Goal: Task Accomplishment & Management: Use online tool/utility

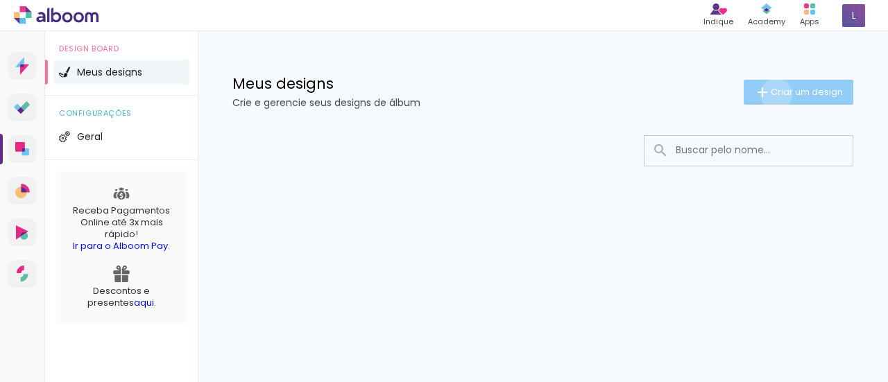
click at [774, 94] on span "Criar um design" at bounding box center [807, 91] width 72 height 9
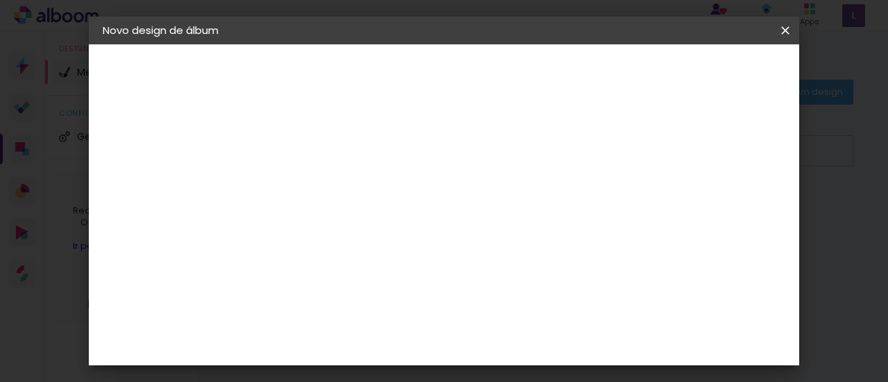
click at [330, 195] on input at bounding box center [330, 187] width 0 height 22
type input "helo"
type paper-input "helo"
click at [0, 0] on slot "Avançar" at bounding box center [0, 0] width 0 height 0
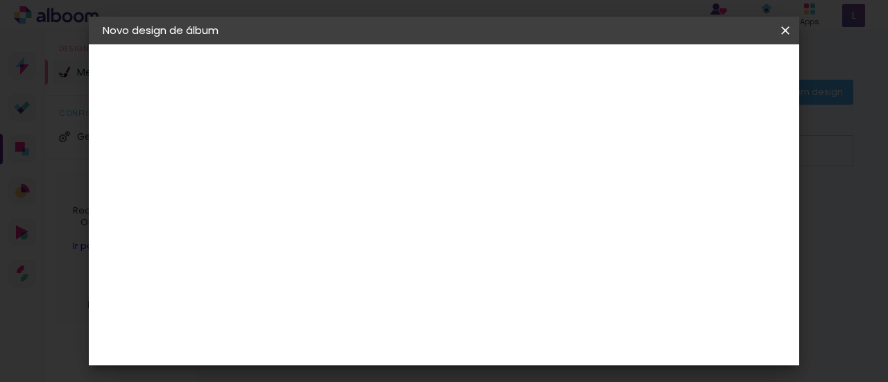
click at [389, 314] on div "DreambooksPro" at bounding box center [366, 319] width 90 height 11
click at [355, 233] on div "Digipix Pro" at bounding box center [338, 244] width 35 height 22
click at [0, 0] on slot "Avançar" at bounding box center [0, 0] width 0 height 0
click at [384, 231] on input "text" at bounding box center [357, 242] width 54 height 22
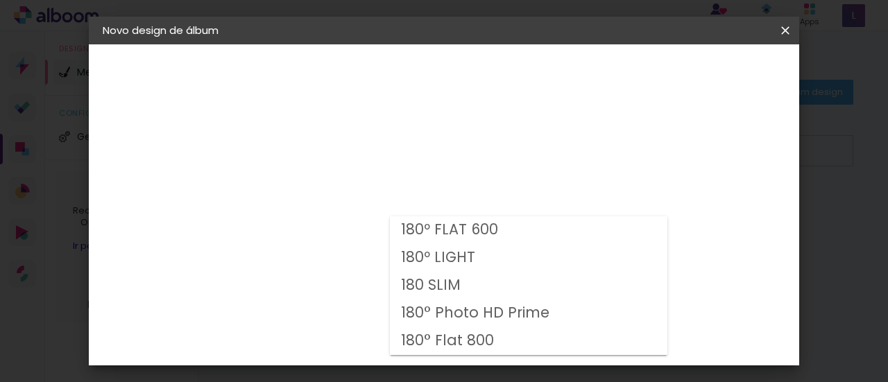
click at [0, 0] on slot "180º FLAT 600" at bounding box center [0, 0] width 0 height 0
type input "180º FLAT 600"
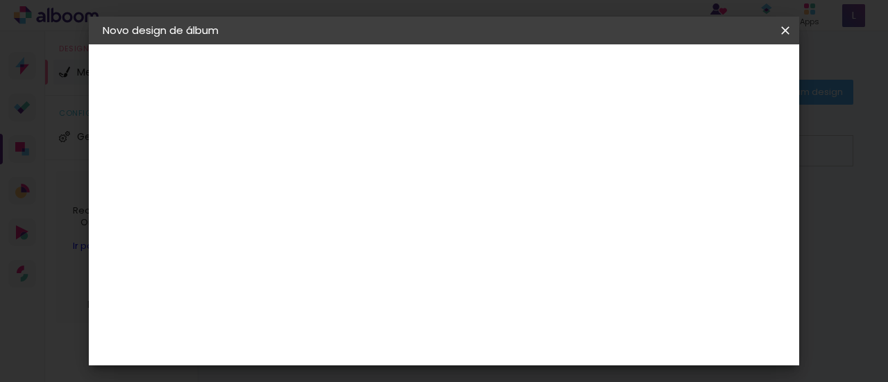
scroll to position [68, 0]
drag, startPoint x: 475, startPoint y: 285, endPoint x: 488, endPoint y: 264, distance: 25.0
click at [0, 0] on slot "Horizontal Modelo Fechado Lâmina 21 × 14.8 15 × 21 cm 15.4 × 42.6 cm 29.7 × 21.…" at bounding box center [0, 0] width 0 height 0
click at [423, 307] on span "21.0 × 21.0" at bounding box center [391, 325] width 65 height 37
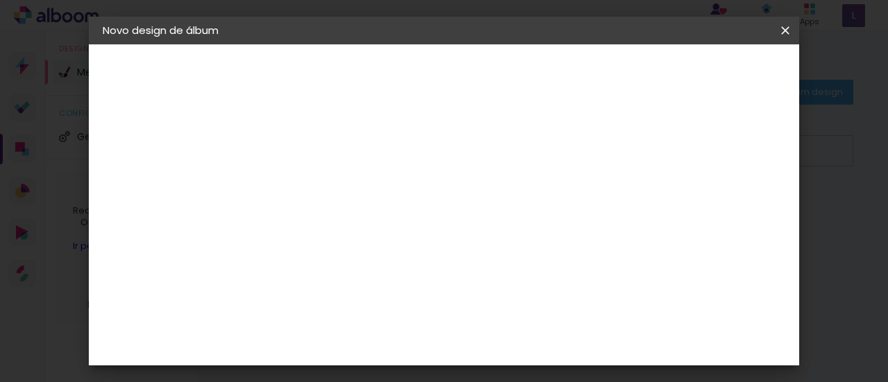
click at [556, 65] on paper-button "Avançar" at bounding box center [522, 74] width 68 height 24
click at [327, 141] on input "2" at bounding box center [316, 149] width 42 height 17
click at [388, 144] on div at bounding box center [381, 150] width 12 height 12
type paper-checkbox "on"
click at [484, 69] on span "Iniciar design" at bounding box center [468, 78] width 32 height 19
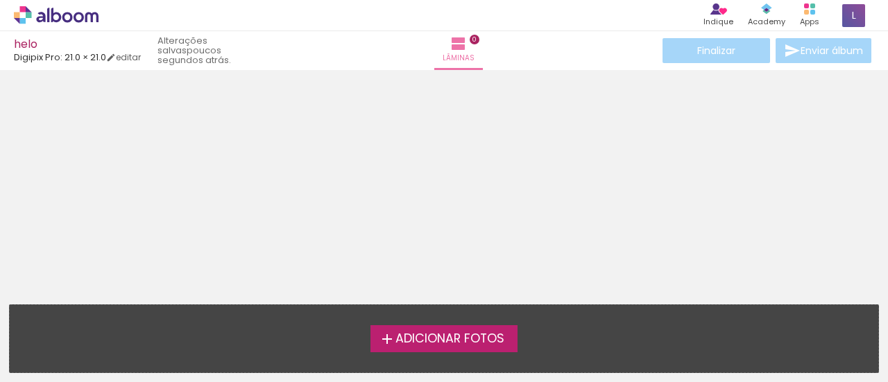
click at [468, 333] on span "Adicionar Fotos" at bounding box center [449, 339] width 109 height 12
click at [0, 0] on input "file" at bounding box center [0, 0] width 0 height 0
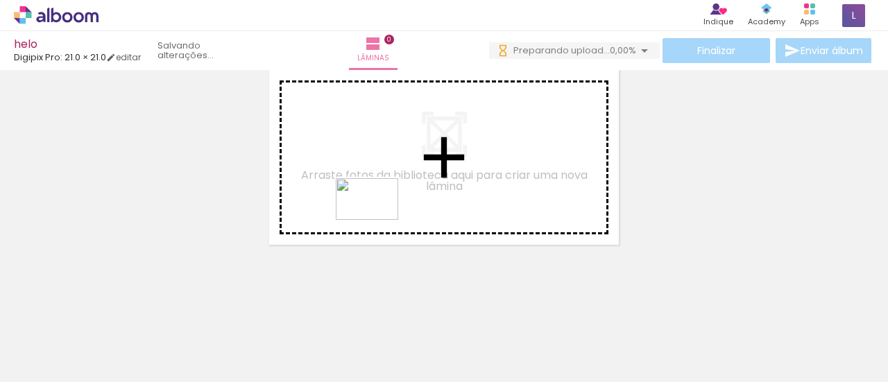
drag, startPoint x: 159, startPoint y: 343, endPoint x: 390, endPoint y: 188, distance: 278.5
click at [390, 188] on quentale-workspace at bounding box center [444, 191] width 888 height 382
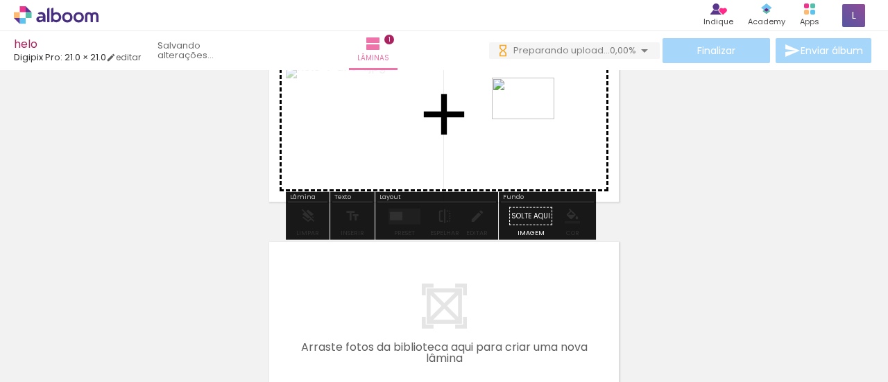
drag, startPoint x: 275, startPoint y: 346, endPoint x: 534, endPoint y: 119, distance: 344.2
click at [534, 119] on quentale-workspace at bounding box center [444, 191] width 888 height 382
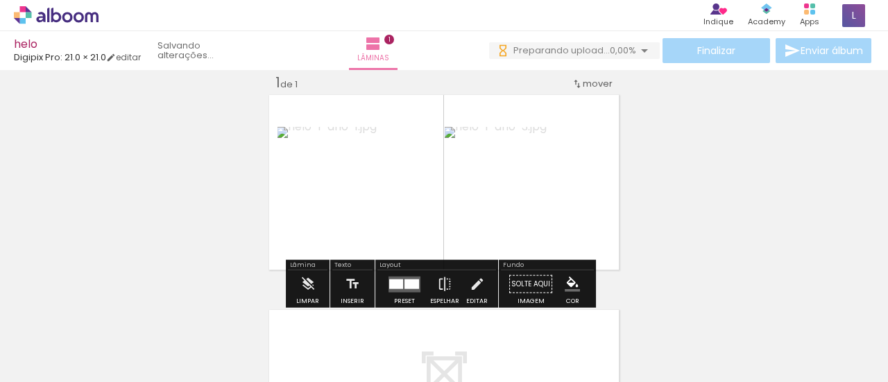
click at [579, 205] on paper-item at bounding box center [586, 203] width 25 height 10
click at [579, 136] on div at bounding box center [586, 142] width 17 height 14
click at [581, 146] on div at bounding box center [586, 142] width 17 height 14
click at [679, 145] on div "Inserir lâmina 1 de 1" at bounding box center [444, 272] width 888 height 431
click at [545, 179] on quentale-photo at bounding box center [528, 182] width 166 height 111
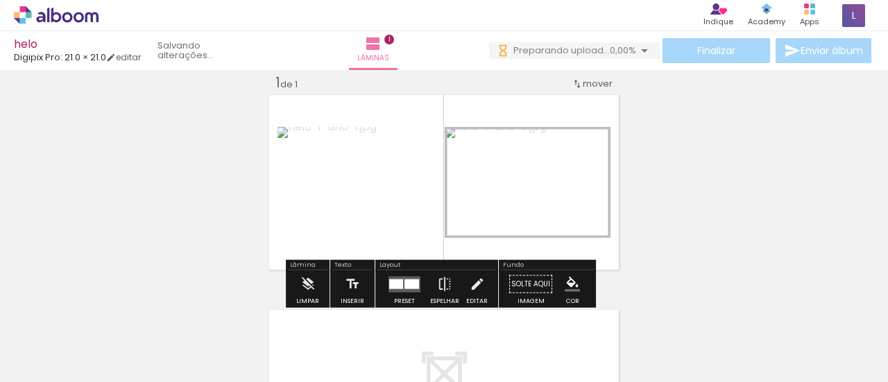
click at [578, 144] on div at bounding box center [586, 142] width 17 height 14
click at [713, 159] on div "Inserir lâmina 1 de 1" at bounding box center [444, 272] width 888 height 431
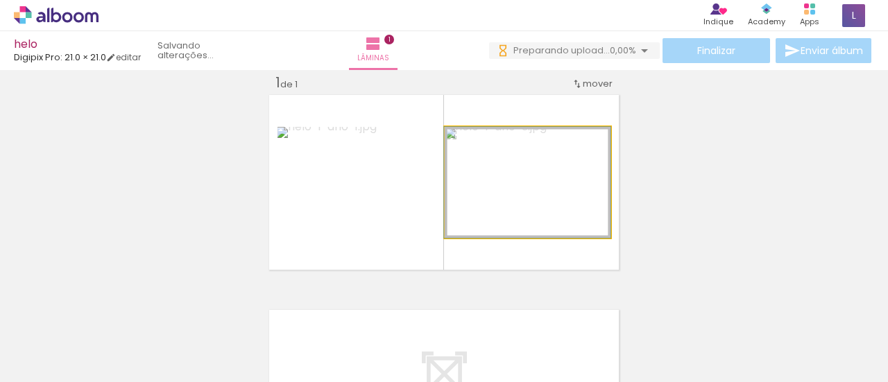
click at [582, 153] on quentale-photo at bounding box center [528, 182] width 166 height 111
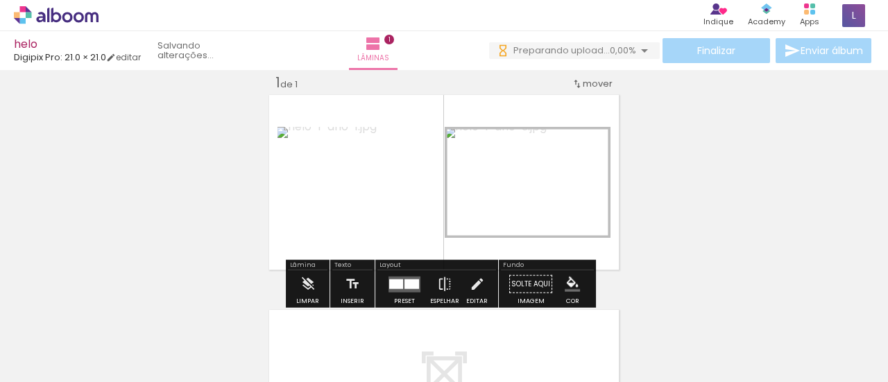
click at [565, 278] on iron-icon "color picker" at bounding box center [572, 284] width 15 height 15
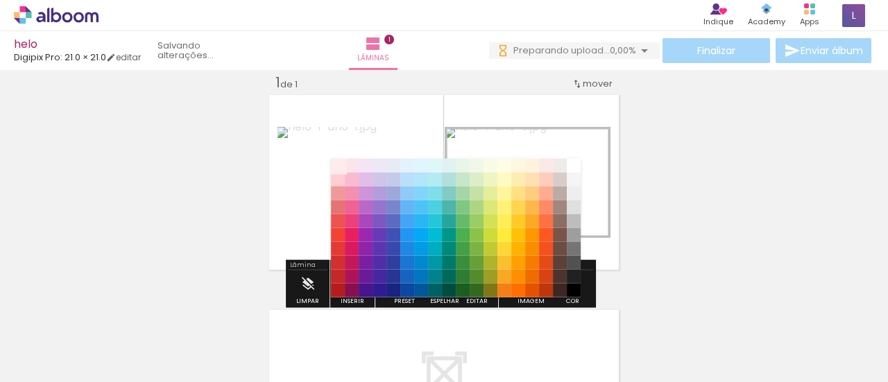
click at [332, 166] on paper-item "#ffebee" at bounding box center [338, 165] width 14 height 14
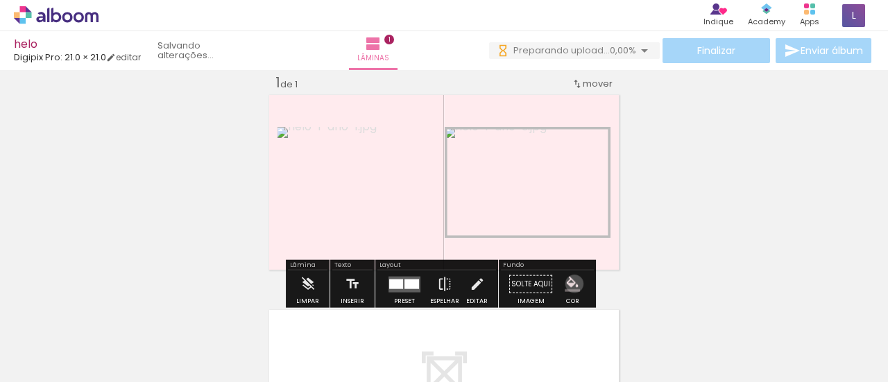
click at [569, 284] on iron-icon "color picker" at bounding box center [572, 284] width 15 height 15
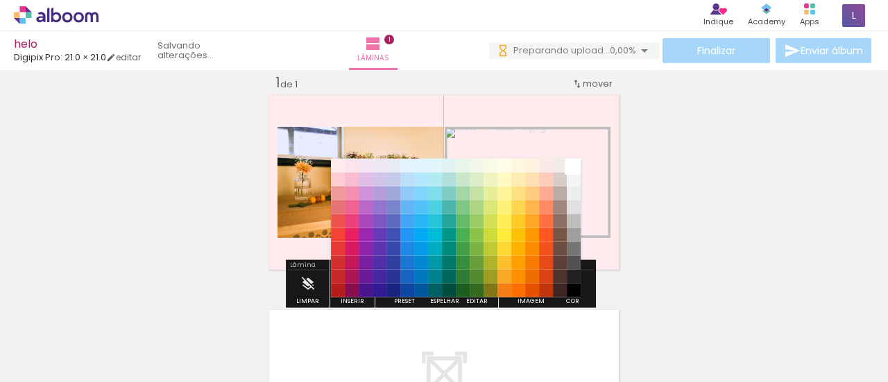
click at [576, 171] on paper-item "#ffffff" at bounding box center [574, 165] width 14 height 14
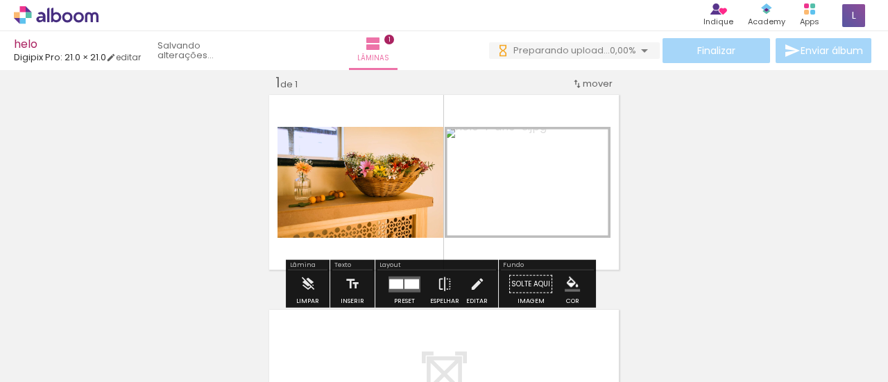
click at [399, 282] on div at bounding box center [396, 284] width 14 height 10
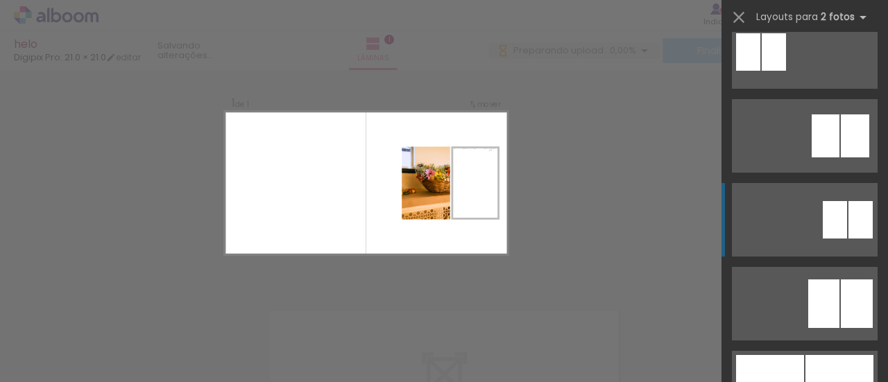
click at [841, 216] on div at bounding box center [835, 219] width 24 height 37
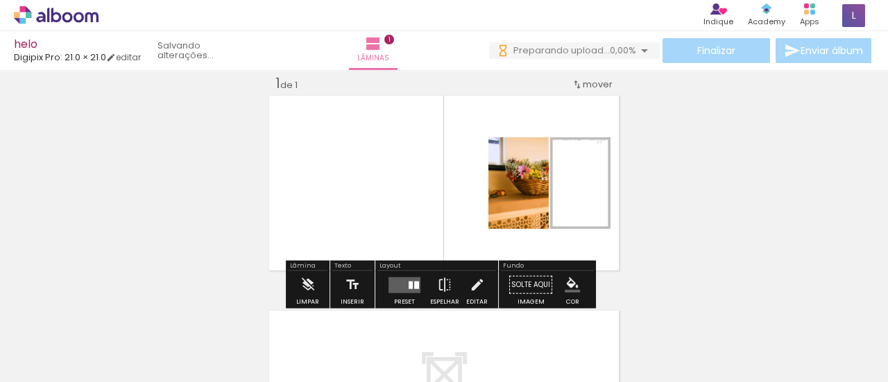
click at [506, 207] on quentale-photo at bounding box center [518, 183] width 60 height 92
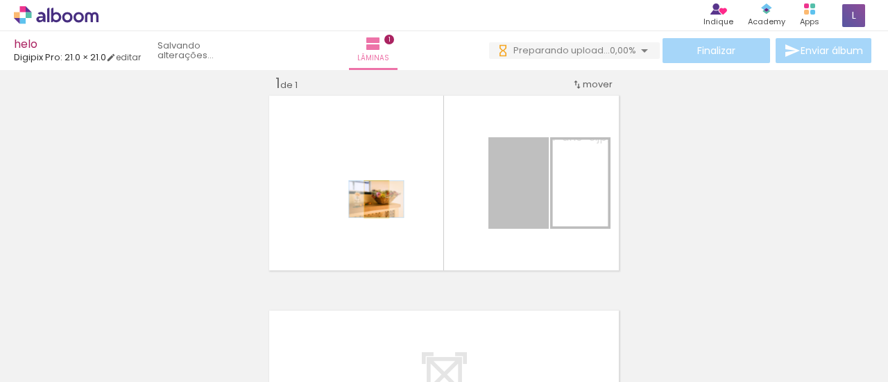
drag, startPoint x: 493, startPoint y: 206, endPoint x: 371, endPoint y: 199, distance: 121.6
click at [371, 199] on quentale-layouter at bounding box center [443, 183] width 355 height 180
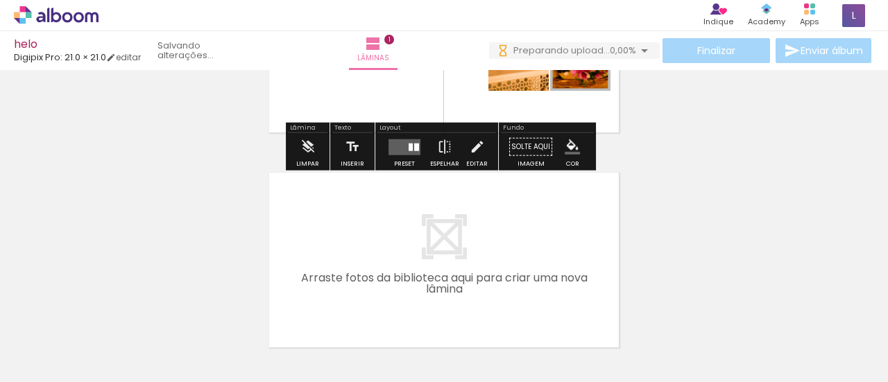
scroll to position [156, 0]
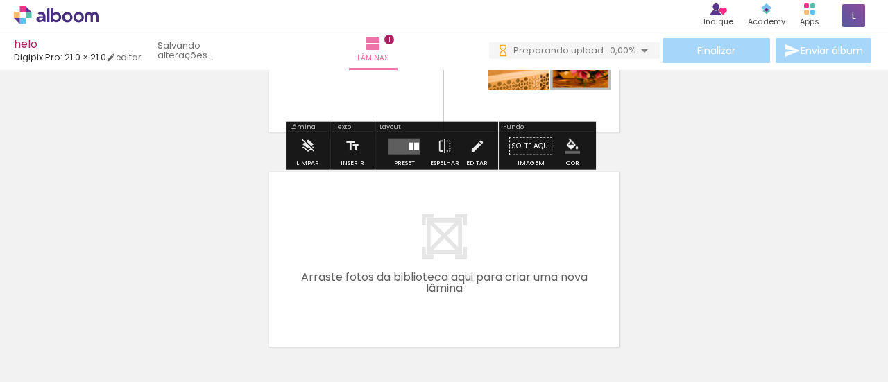
click at [389, 144] on quentale-layouter at bounding box center [405, 146] width 32 height 16
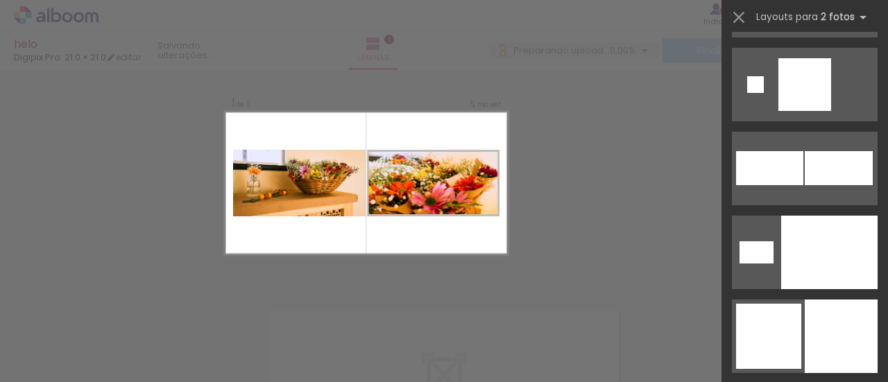
scroll to position [4442, 0]
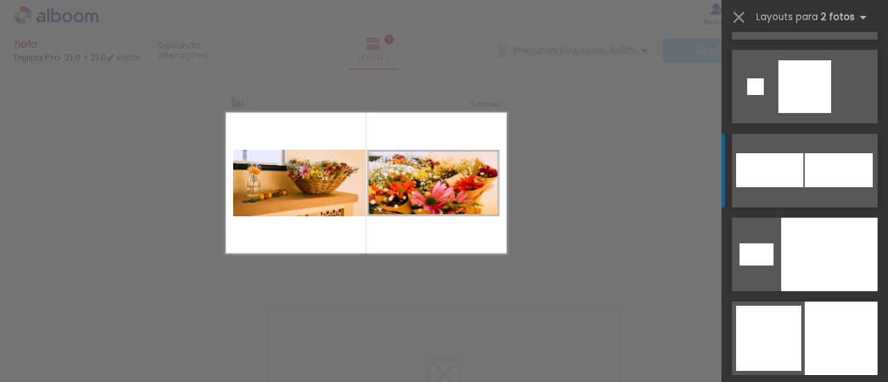
click at [839, 163] on div at bounding box center [839, 170] width 68 height 34
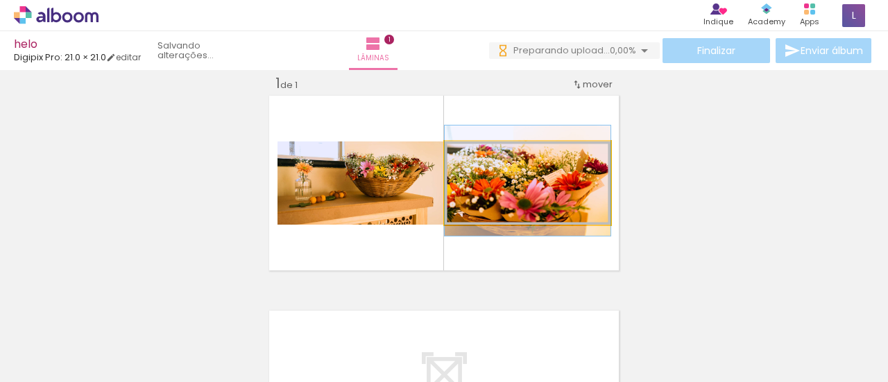
drag, startPoint x: 454, startPoint y: 158, endPoint x: 469, endPoint y: 156, distance: 15.4
drag, startPoint x: 476, startPoint y: 160, endPoint x: 450, endPoint y: 155, distance: 26.8
click at [450, 155] on div at bounding box center [497, 156] width 96 height 21
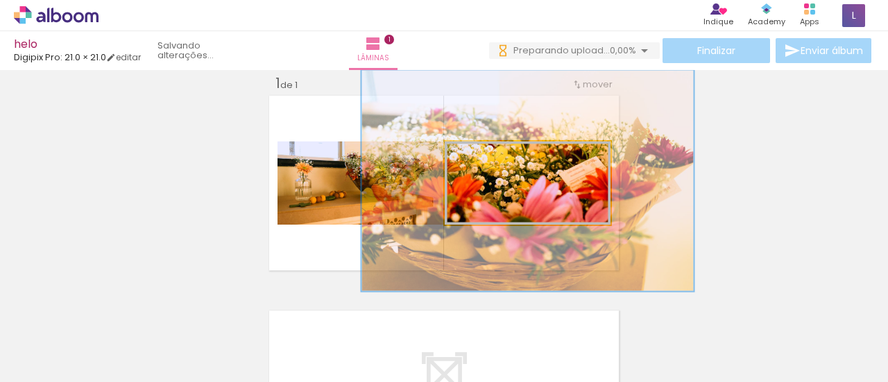
drag, startPoint x: 475, startPoint y: 161, endPoint x: 529, endPoint y: 167, distance: 54.5
click at [529, 167] on quentale-photo at bounding box center [528, 183] width 166 height 83
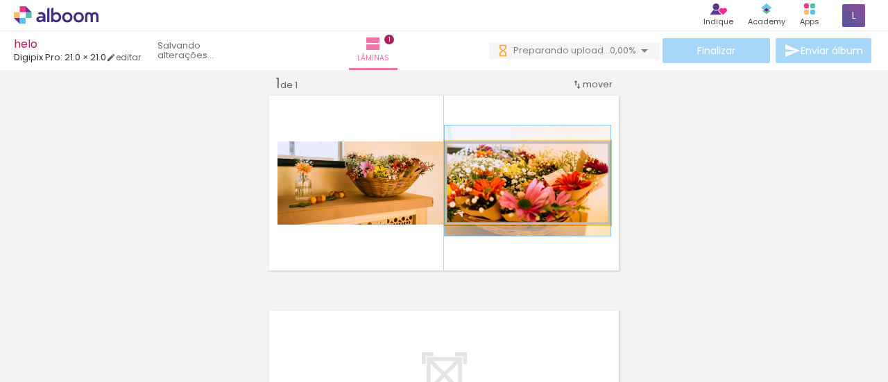
drag, startPoint x: 529, startPoint y: 160, endPoint x: 472, endPoint y: 169, distance: 57.5
type paper-slider "100"
click at [472, 169] on quentale-photo at bounding box center [528, 183] width 166 height 83
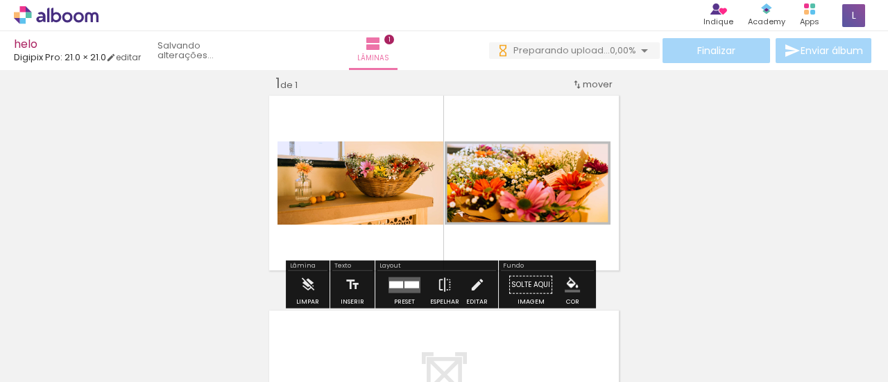
click at [0, 0] on slot "P&B" at bounding box center [0, 0] width 0 height 0
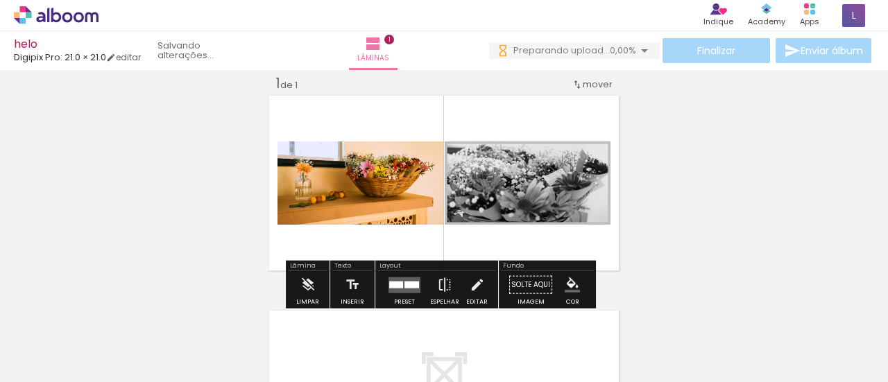
click at [0, 0] on slot "P&B" at bounding box center [0, 0] width 0 height 0
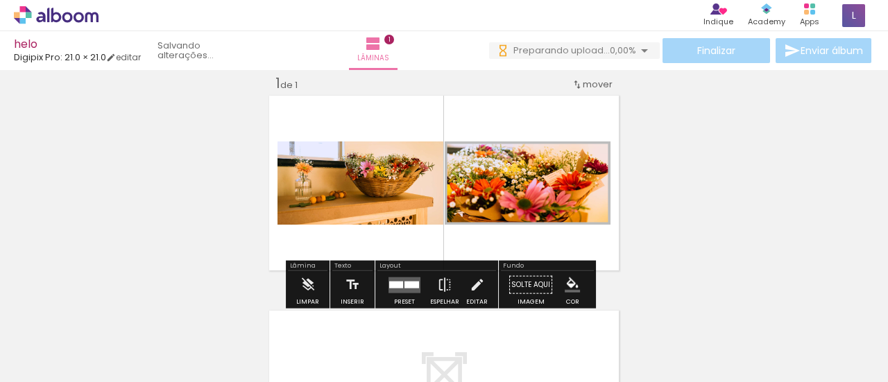
click at [0, 0] on slot "P&B" at bounding box center [0, 0] width 0 height 0
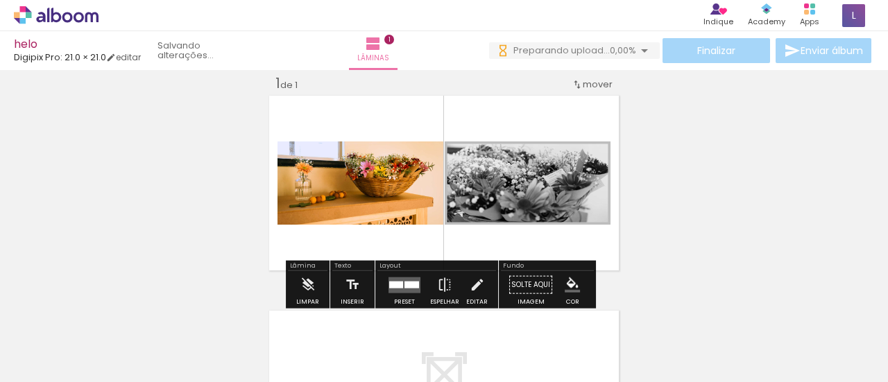
click at [0, 0] on slot "P&B" at bounding box center [0, 0] width 0 height 0
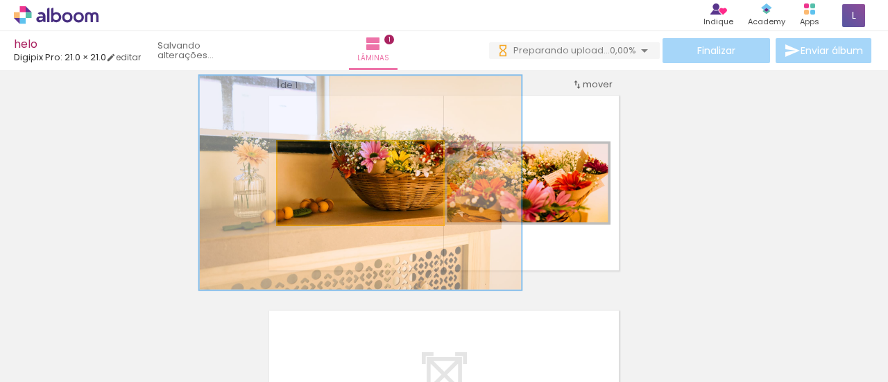
drag, startPoint x: 304, startPoint y: 156, endPoint x: 349, endPoint y: 156, distance: 45.1
click at [349, 156] on div at bounding box center [355, 156] width 12 height 12
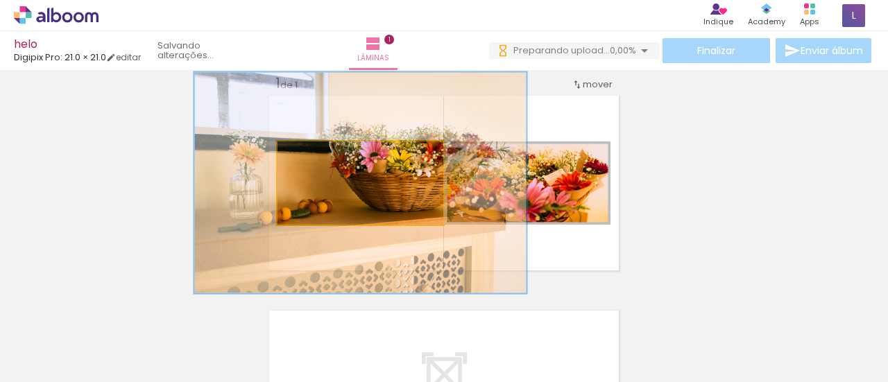
drag, startPoint x: 349, startPoint y: 156, endPoint x: 357, endPoint y: 156, distance: 7.6
click at [357, 156] on div at bounding box center [364, 156] width 22 height 22
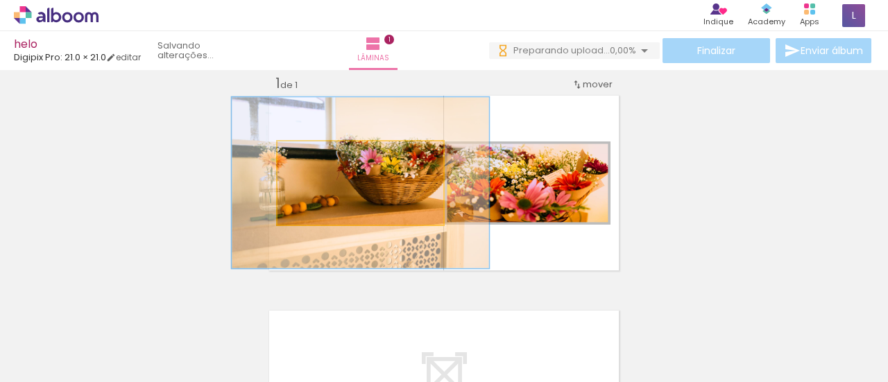
drag, startPoint x: 359, startPoint y: 154, endPoint x: 334, endPoint y: 155, distance: 24.3
type paper-slider "155"
click at [334, 155] on div at bounding box center [340, 156] width 12 height 12
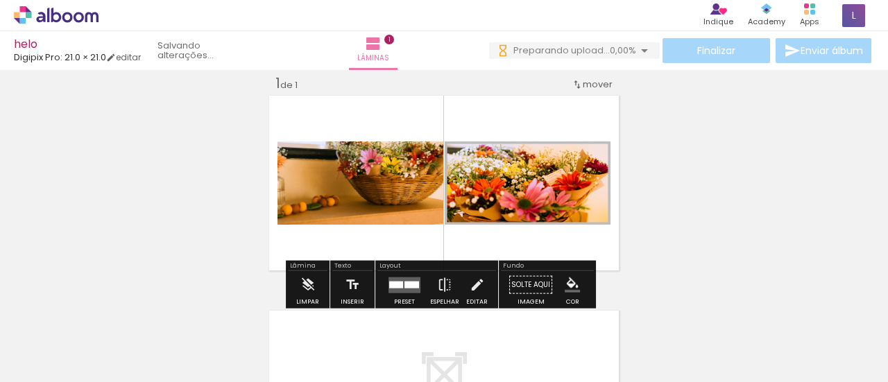
click at [358, 241] on quentale-layouter at bounding box center [443, 183] width 355 height 180
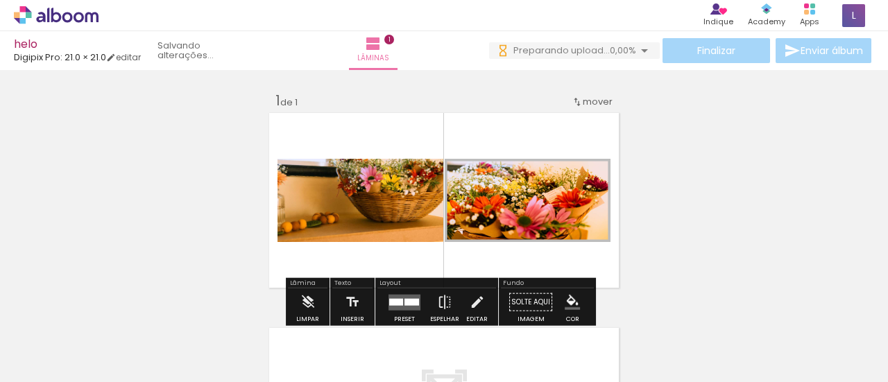
click at [559, 128] on quentale-layouter at bounding box center [443, 200] width 355 height 180
click at [780, 153] on div "Inserir lâmina 1 de 1" at bounding box center [444, 290] width 888 height 431
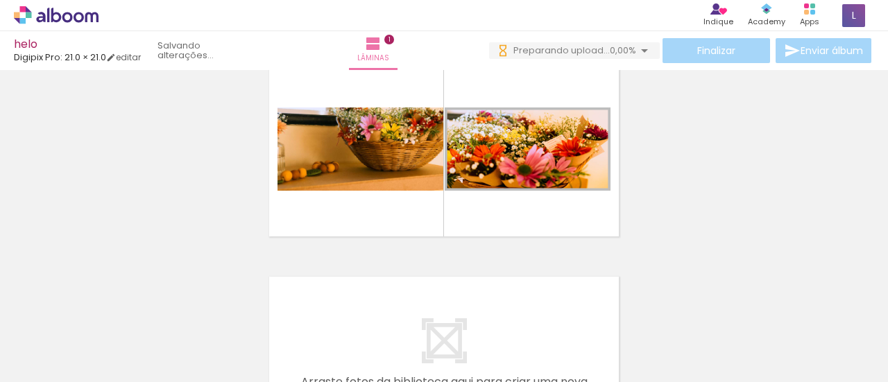
scroll to position [51, 0]
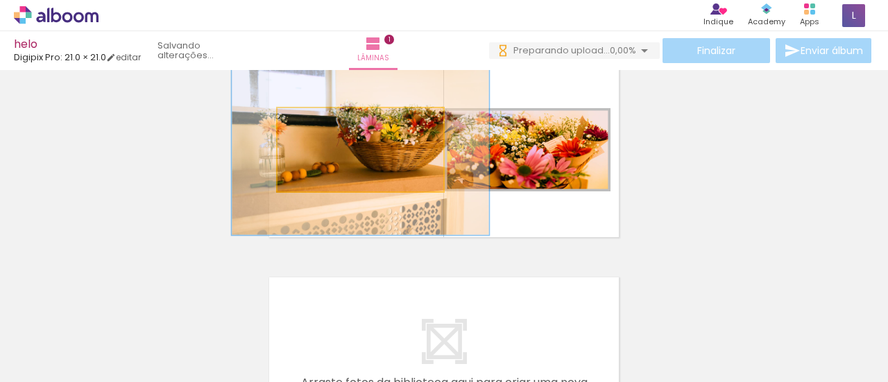
click at [360, 181] on quentale-photo at bounding box center [361, 149] width 166 height 83
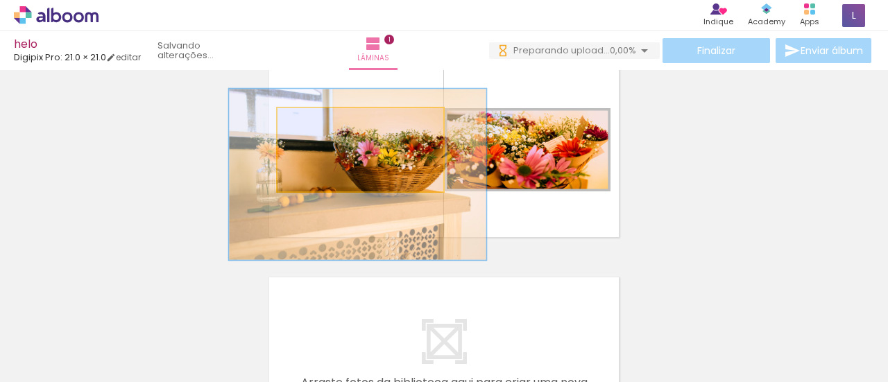
drag, startPoint x: 365, startPoint y: 149, endPoint x: 362, endPoint y: 174, distance: 25.1
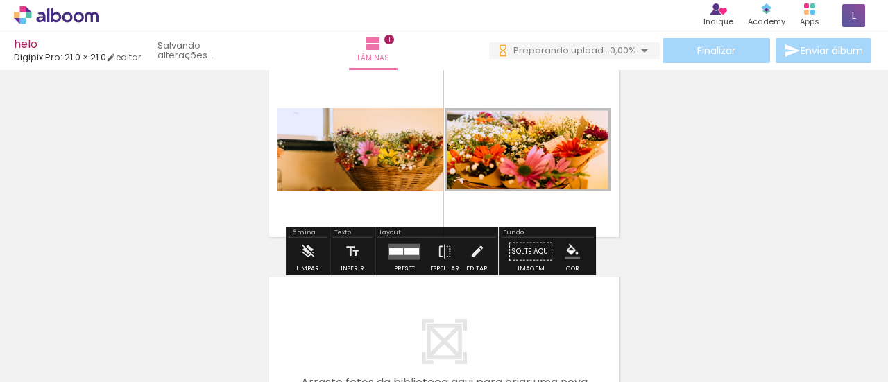
click at [489, 205] on quentale-layouter at bounding box center [443, 150] width 355 height 180
click at [518, 248] on paper-button "Solte aqui Imagem" at bounding box center [531, 255] width 50 height 35
click at [448, 212] on quentale-layouter at bounding box center [443, 150] width 355 height 180
click at [512, 241] on paper-button "Solte aqui Imagem" at bounding box center [531, 255] width 50 height 35
click at [522, 266] on paper-button "Solte aqui Imagem" at bounding box center [531, 255] width 50 height 35
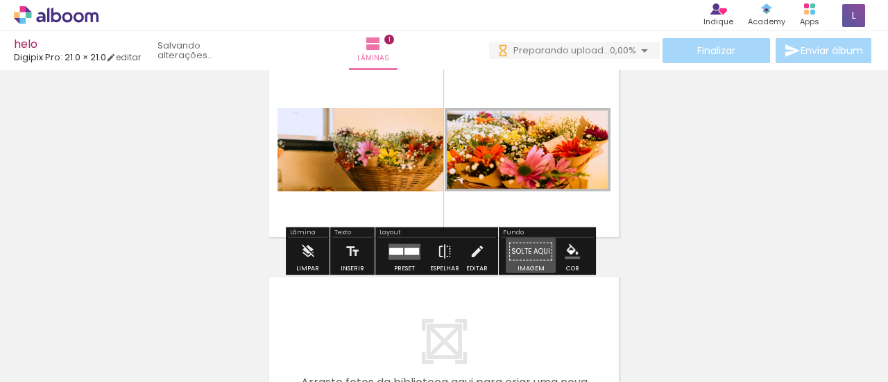
click at [522, 249] on paper-button "Solte aqui Imagem" at bounding box center [531, 255] width 50 height 35
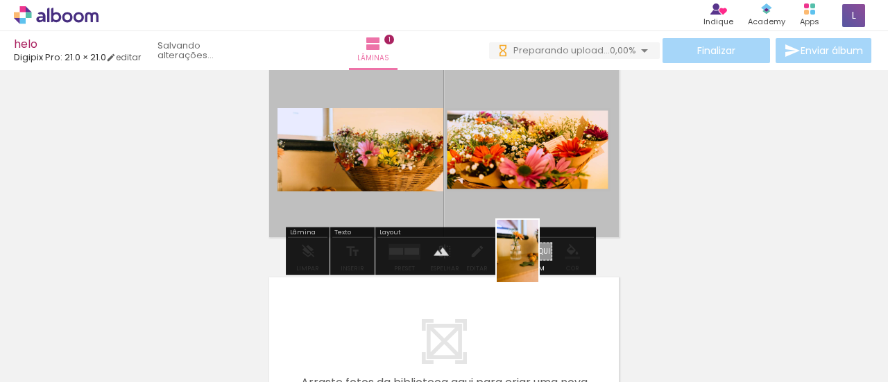
drag, startPoint x: 534, startPoint y: 352, endPoint x: 538, endPoint y: 262, distance: 90.3
click at [538, 262] on quentale-workspace at bounding box center [444, 191] width 888 height 382
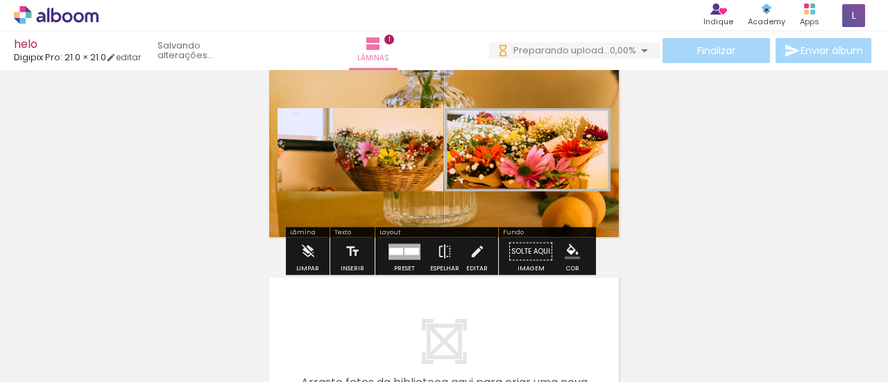
click at [753, 189] on div "Inserir lâmina 1 de 1" at bounding box center [444, 239] width 888 height 431
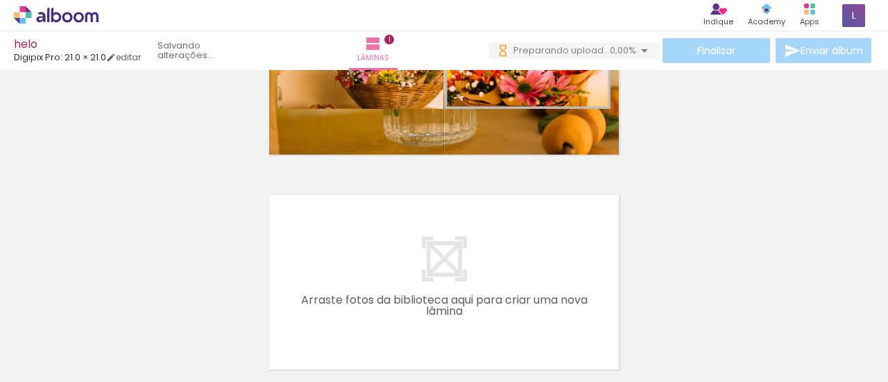
scroll to position [133, 0]
click at [489, 239] on quentale-layouter at bounding box center [443, 283] width 355 height 180
click at [416, 256] on quentale-layouter at bounding box center [443, 283] width 355 height 180
click at [774, 339] on div at bounding box center [760, 335] width 69 height 42
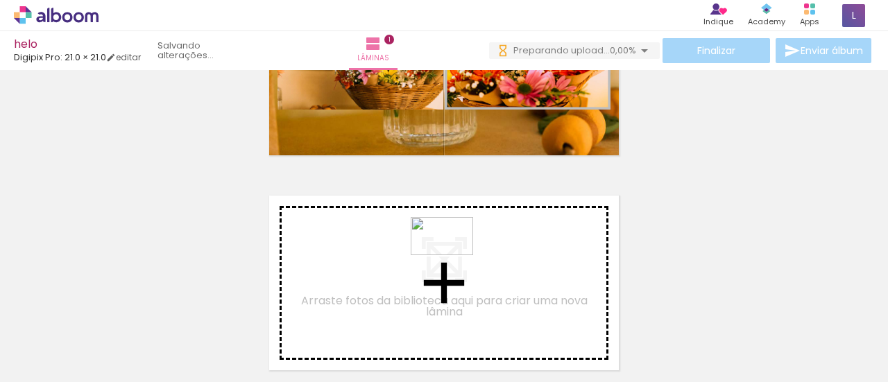
drag, startPoint x: 753, startPoint y: 338, endPoint x: 452, endPoint y: 259, distance: 311.2
click at [452, 259] on quentale-workspace at bounding box center [444, 191] width 888 height 382
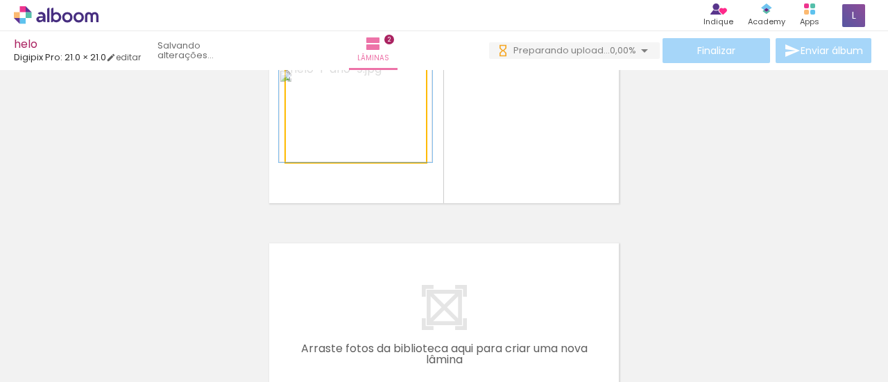
scroll to position [300, 0]
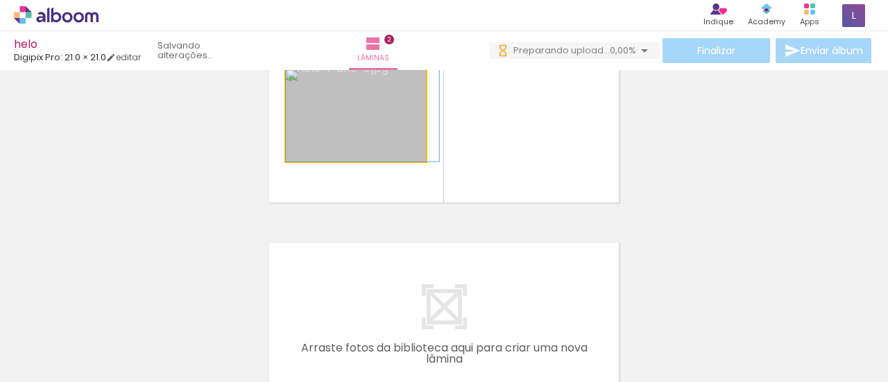
drag, startPoint x: 337, startPoint y: 119, endPoint x: 372, endPoint y: 108, distance: 36.6
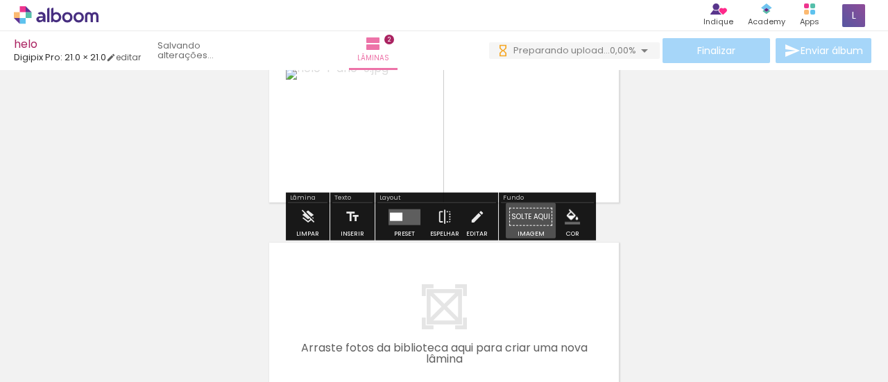
drag, startPoint x: 525, startPoint y: 212, endPoint x: 394, endPoint y: 94, distance: 175.9
click at [394, 94] on div "Inserir lâmina 1 de 2 Inserir lâmina 2 de 2" at bounding box center [444, 98] width 888 height 646
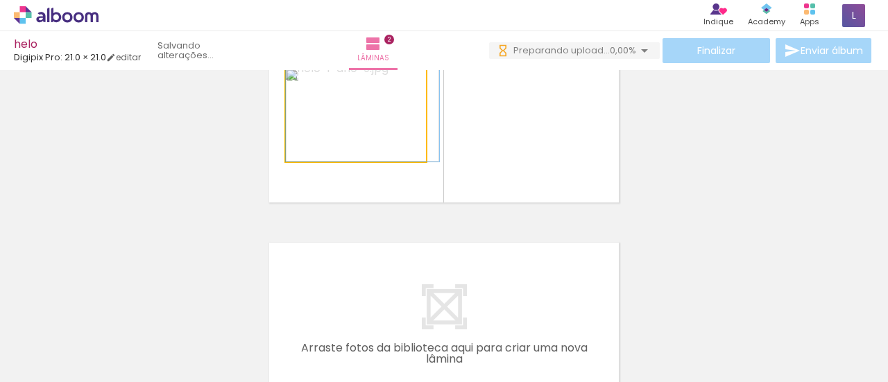
click at [379, 144] on quentale-photo at bounding box center [356, 115] width 140 height 93
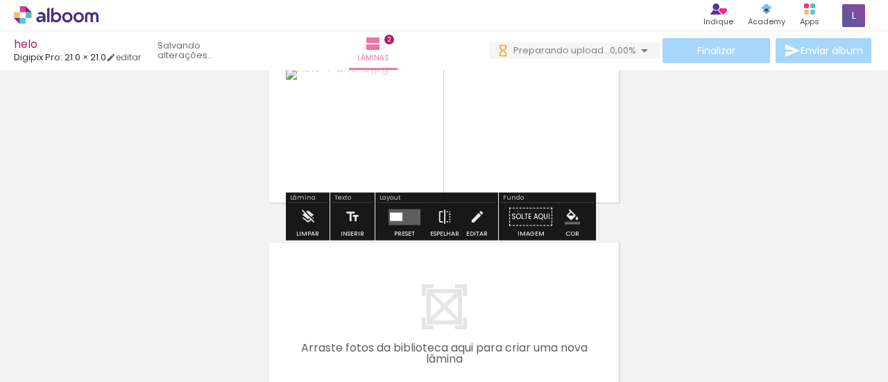
drag, startPoint x: 379, startPoint y: 145, endPoint x: 353, endPoint y: 141, distance: 26.0
click at [352, 141] on quentale-photo at bounding box center [356, 115] width 140 height 93
click at [411, 214] on quentale-layouter at bounding box center [405, 217] width 32 height 16
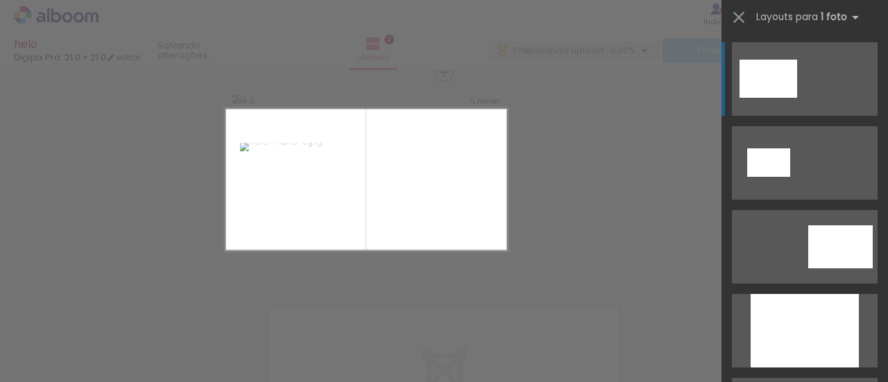
scroll to position [232, 0]
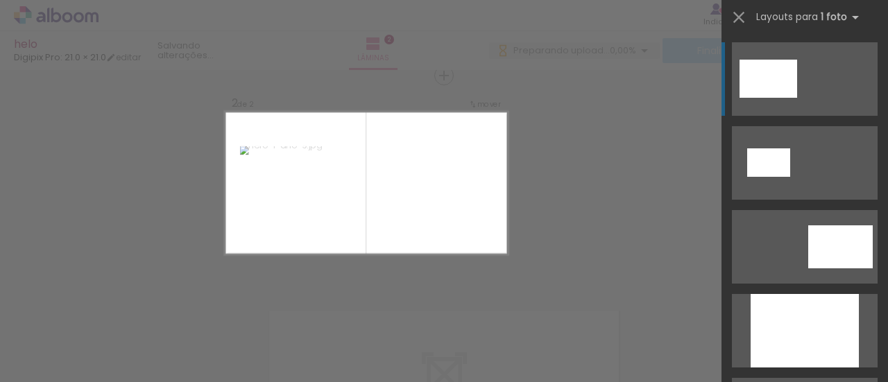
click at [358, 239] on quentale-layouter at bounding box center [366, 183] width 284 height 144
click at [747, 22] on iron-icon at bounding box center [738, 17] width 19 height 19
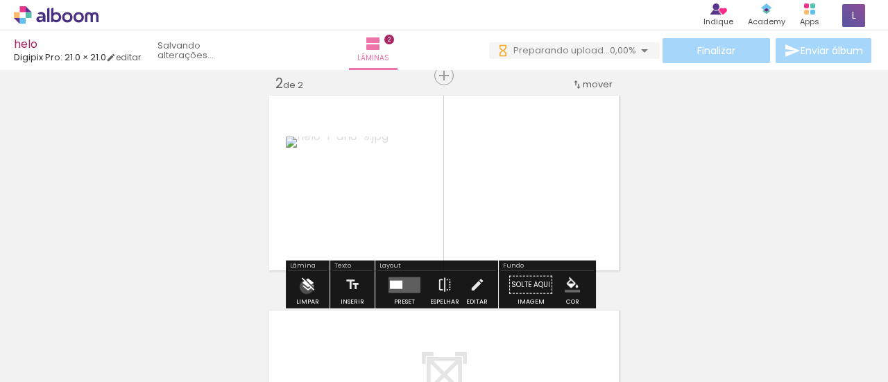
click at [307, 287] on iron-icon at bounding box center [307, 285] width 15 height 28
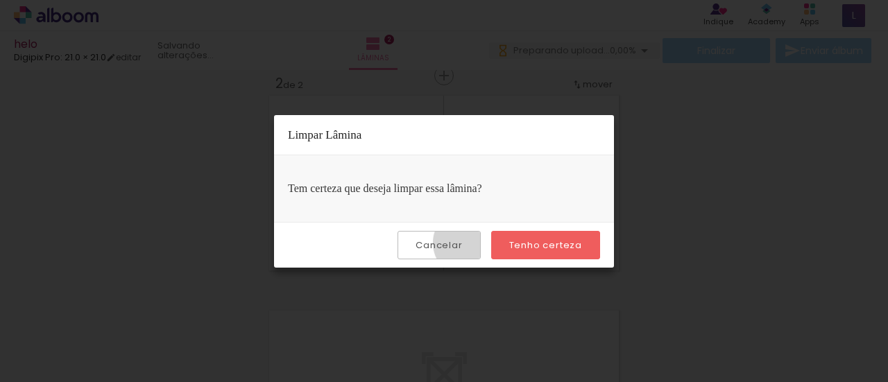
click at [472, 242] on paper-button "Cancelar" at bounding box center [439, 245] width 83 height 28
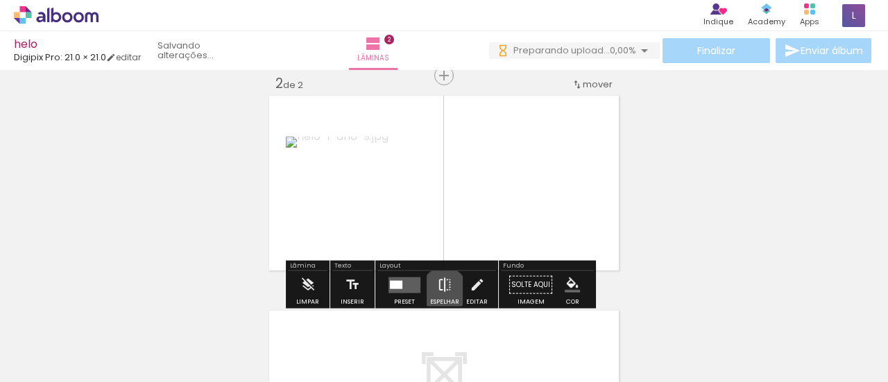
click at [441, 291] on iron-icon at bounding box center [444, 285] width 15 height 28
click at [472, 280] on iron-icon at bounding box center [477, 285] width 15 height 28
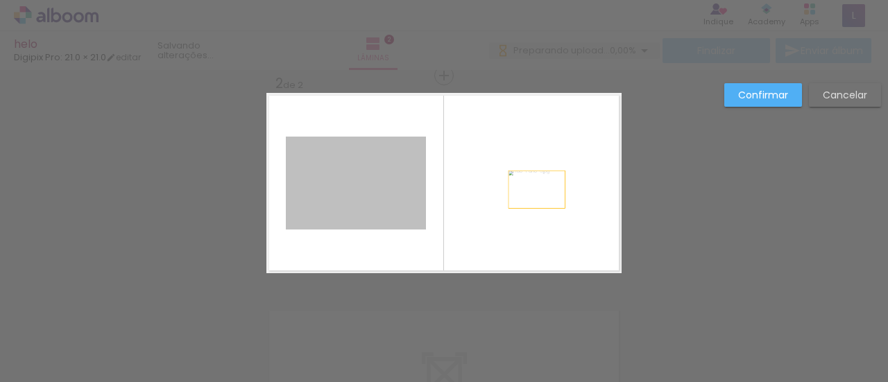
drag, startPoint x: 394, startPoint y: 182, endPoint x: 531, endPoint y: 189, distance: 137.6
click at [531, 189] on quentale-layouter at bounding box center [443, 183] width 355 height 180
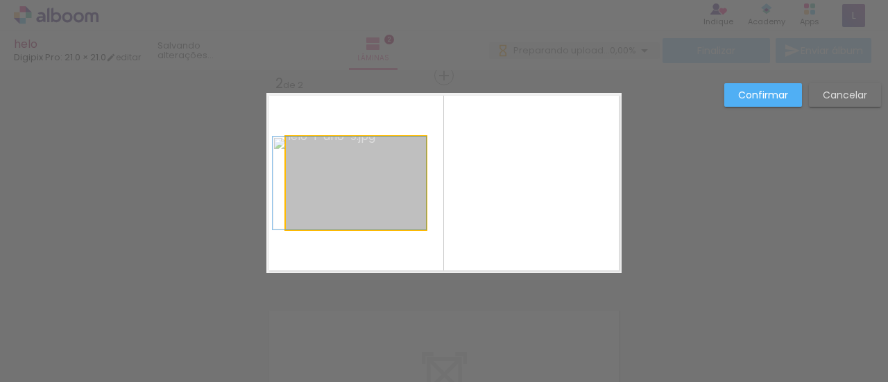
drag, startPoint x: 384, startPoint y: 198, endPoint x: 362, endPoint y: 193, distance: 22.1
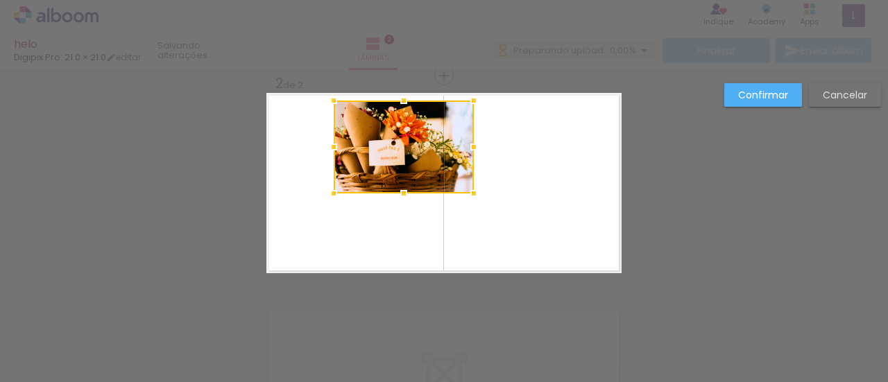
drag, startPoint x: 362, startPoint y: 193, endPoint x: 410, endPoint y: 157, distance: 59.9
click at [410, 157] on div at bounding box center [404, 147] width 140 height 93
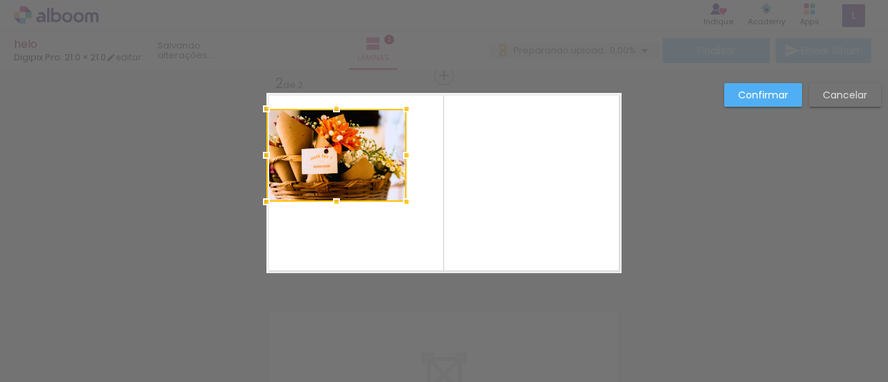
drag, startPoint x: 407, startPoint y: 145, endPoint x: 306, endPoint y: 153, distance: 101.6
click at [306, 153] on div at bounding box center [336, 155] width 140 height 93
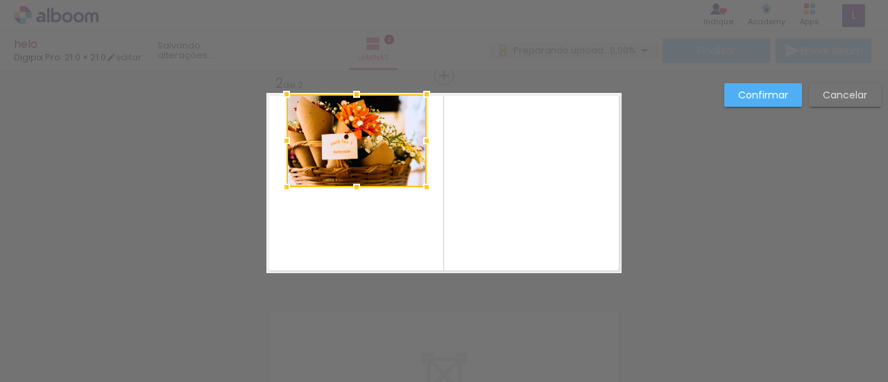
drag, startPoint x: 362, startPoint y: 146, endPoint x: 389, endPoint y: 131, distance: 30.1
click at [389, 131] on div at bounding box center [357, 140] width 140 height 93
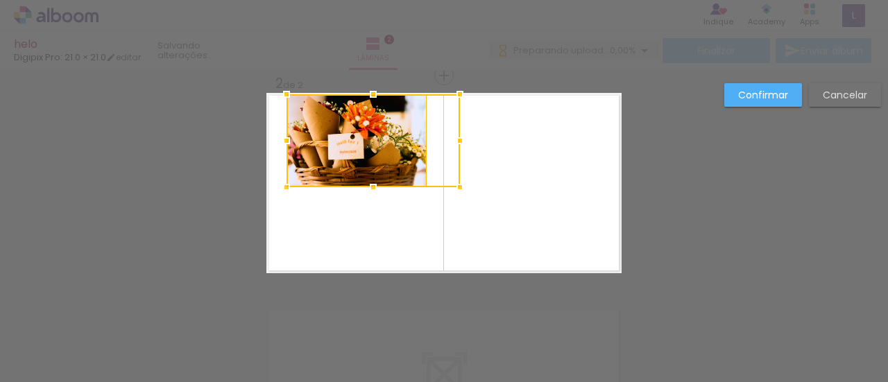
drag, startPoint x: 420, startPoint y: 138, endPoint x: 441, endPoint y: 142, distance: 21.9
click at [446, 142] on div at bounding box center [460, 141] width 28 height 28
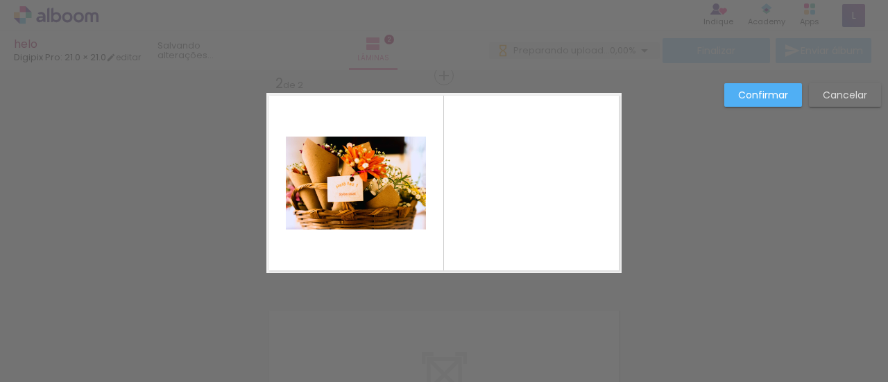
click at [0, 0] on slot "Cancelar" at bounding box center [0, 0] width 0 height 0
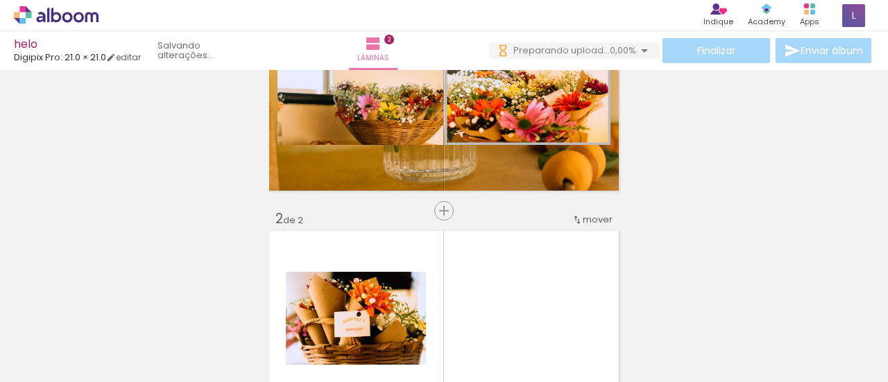
scroll to position [0, 0]
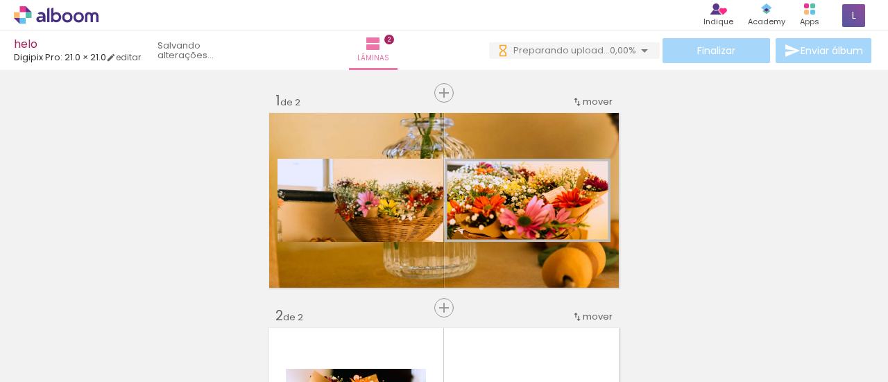
click at [41, 12] on icon at bounding box center [56, 15] width 85 height 18
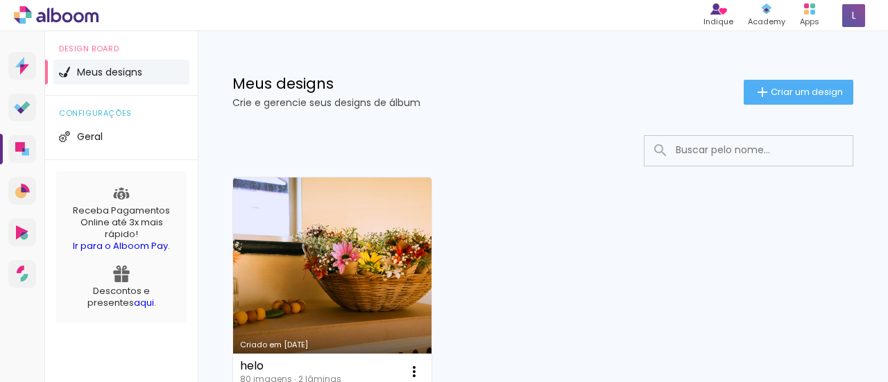
click at [134, 303] on link "aqui" at bounding box center [144, 302] width 20 height 13
click at [374, 99] on p "Crie e gerencie seus designs de álbum" at bounding box center [487, 103] width 511 height 10
click at [787, 91] on span "Criar um design" at bounding box center [807, 91] width 72 height 9
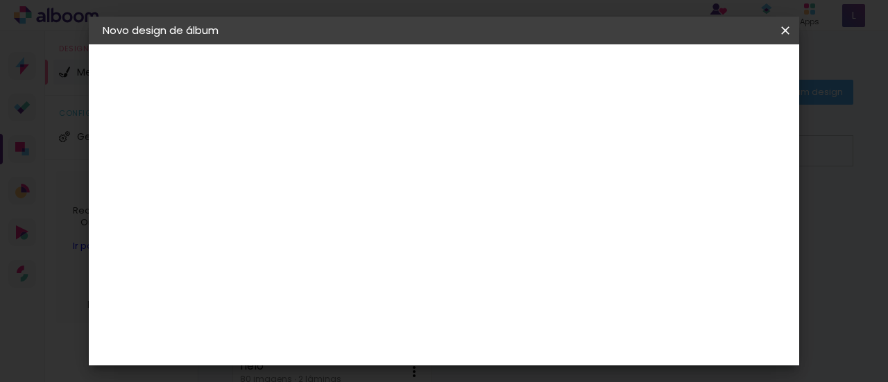
click at [369, 205] on div at bounding box center [329, 187] width 79 height 105
click at [330, 182] on input at bounding box center [330, 187] width 0 height 22
type input "maya"
type paper-input "maya"
click at [0, 0] on slot "Avançar" at bounding box center [0, 0] width 0 height 0
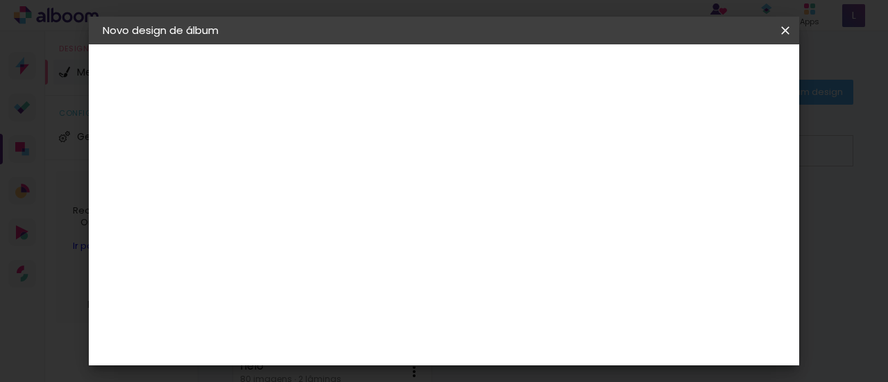
scroll to position [901, 0]
click at [0, 0] on slot "Avançar" at bounding box center [0, 0] width 0 height 0
click at [384, 231] on input "text" at bounding box center [357, 242] width 54 height 22
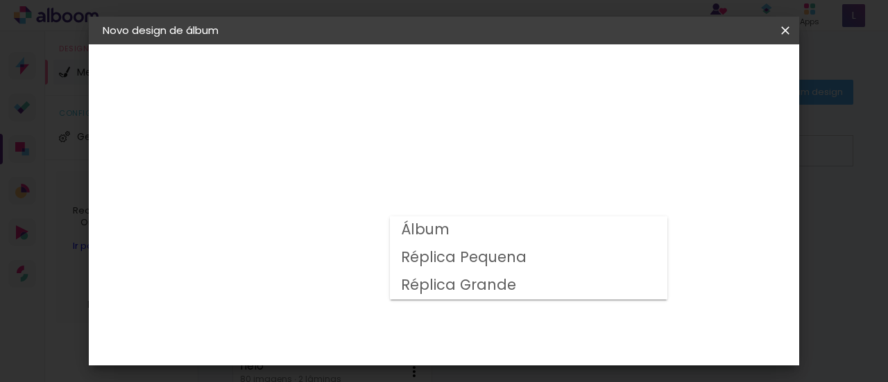
click at [543, 228] on paper-item "Álbum" at bounding box center [529, 230] width 278 height 28
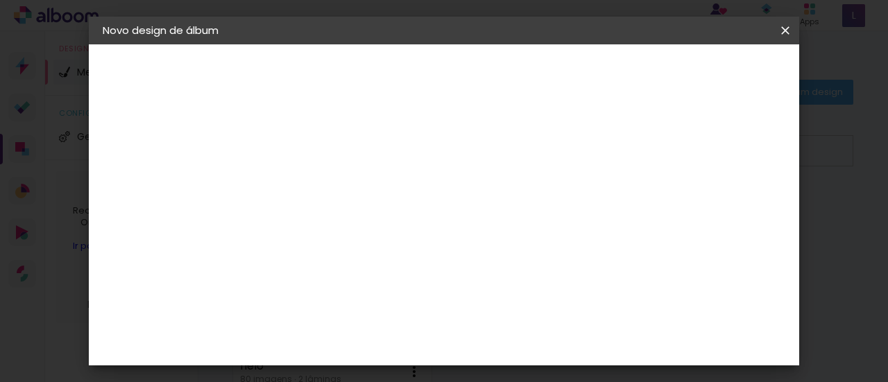
click at [498, 228] on input "Álbum" at bounding box center [415, 228] width 170 height 22
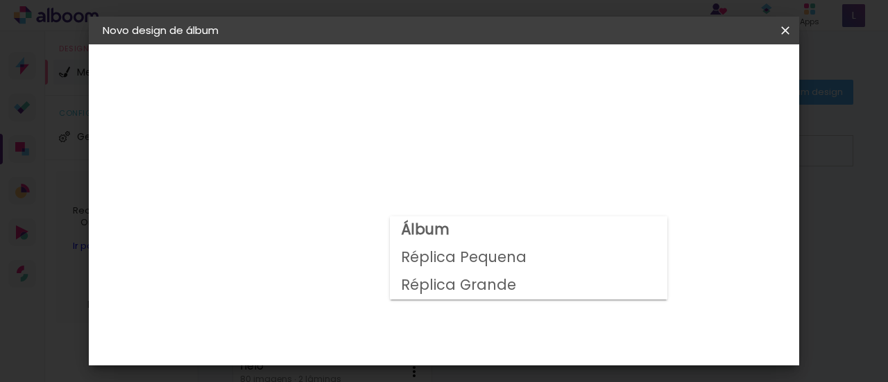
click at [0, 0] on slot "Réplica Pequena" at bounding box center [0, 0] width 0 height 0
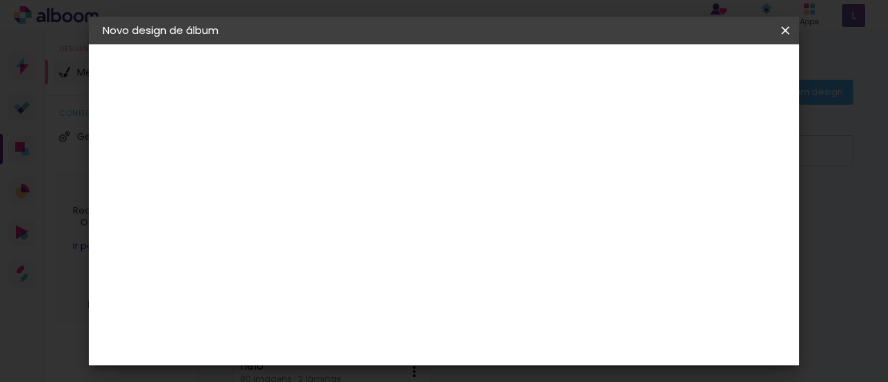
scroll to position [40, 0]
click at [500, 184] on input "Réplica Pequena" at bounding box center [415, 188] width 170 height 22
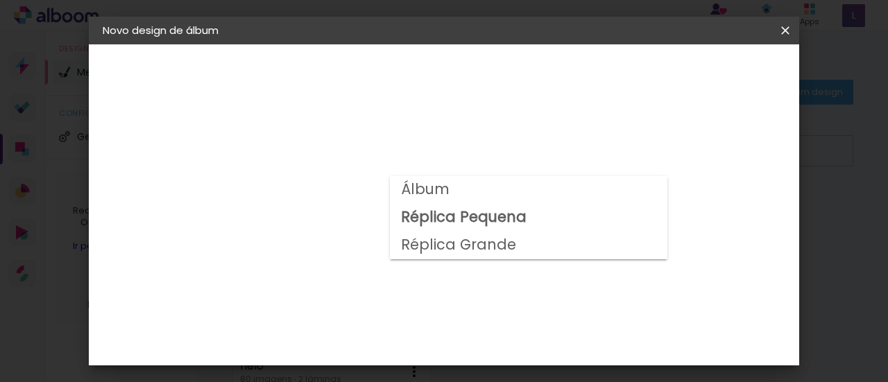
click at [513, 189] on paper-item "Álbum" at bounding box center [529, 190] width 278 height 28
type input "Álbum"
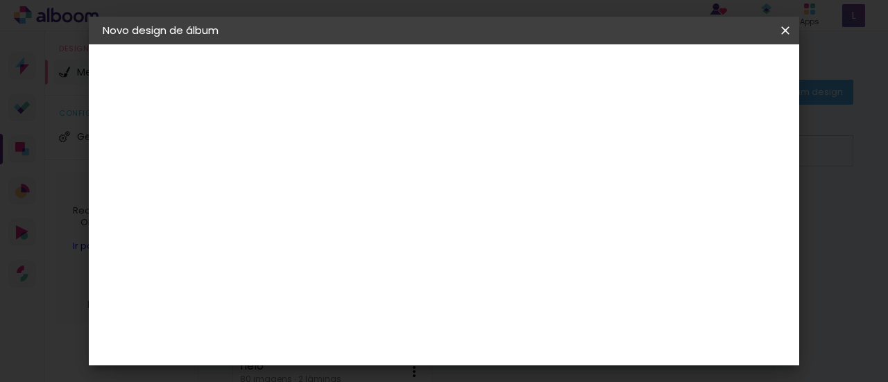
click at [423, 217] on span "20 × 20" at bounding box center [391, 231] width 65 height 28
click at [0, 0] on slot "Avançar" at bounding box center [0, 0] width 0 height 0
click at [475, 159] on div "mm Mostrar sangria" at bounding box center [382, 150] width 185 height 31
click at [389, 146] on div at bounding box center [382, 150] width 12 height 12
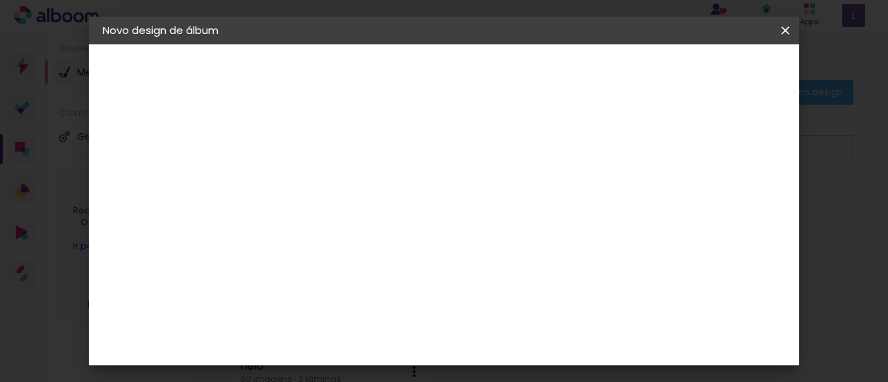
type paper-checkbox "on"
click at [484, 77] on span "Iniciar design" at bounding box center [468, 78] width 32 height 19
